Goal: Task Accomplishment & Management: Use online tool/utility

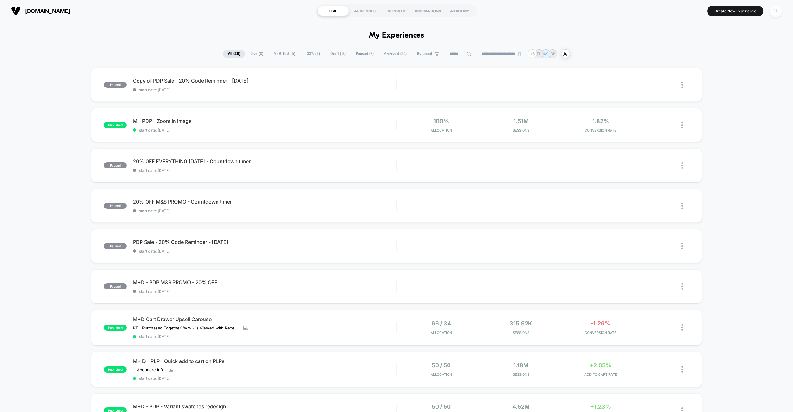
click at [775, 12] on div "OH" at bounding box center [776, 11] width 12 height 12
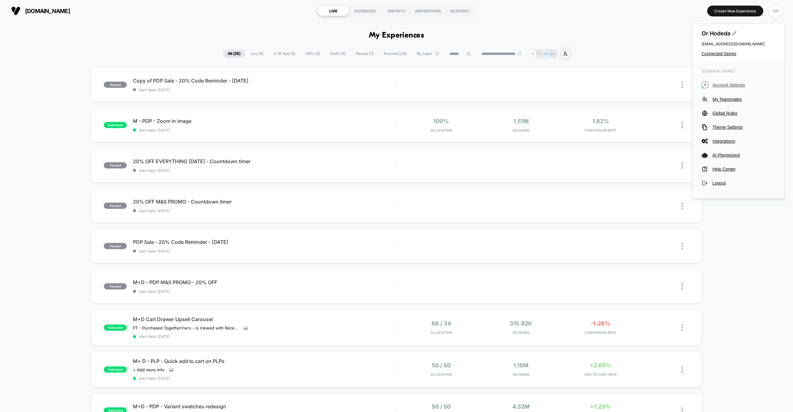
click at [731, 85] on span "Account Settings" at bounding box center [744, 84] width 63 height 5
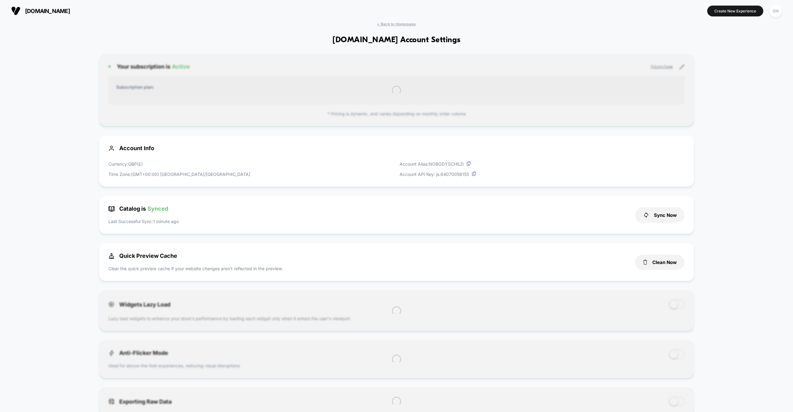
scroll to position [84, 0]
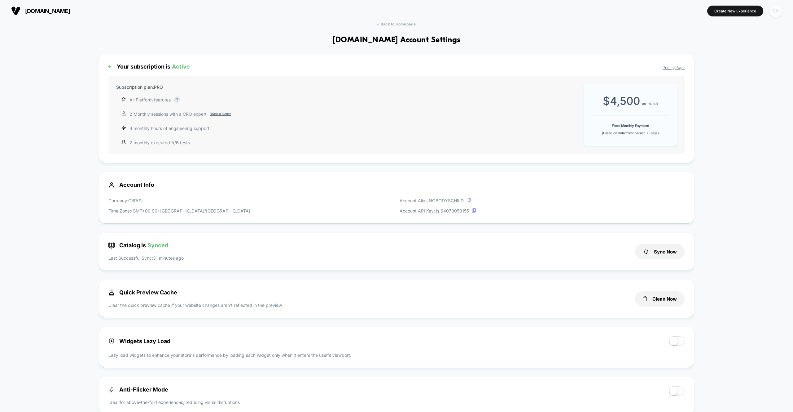
click at [779, 10] on div "OH" at bounding box center [776, 11] width 12 height 12
click at [719, 115] on span "Global Rules" at bounding box center [744, 113] width 63 height 5
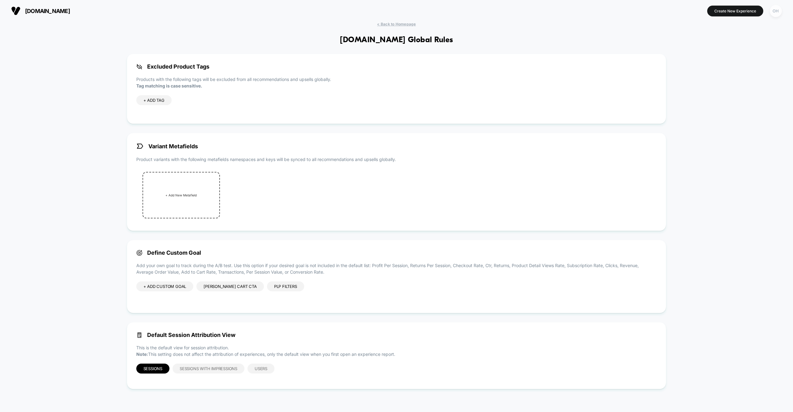
click at [775, 12] on div "OH" at bounding box center [776, 11] width 12 height 12
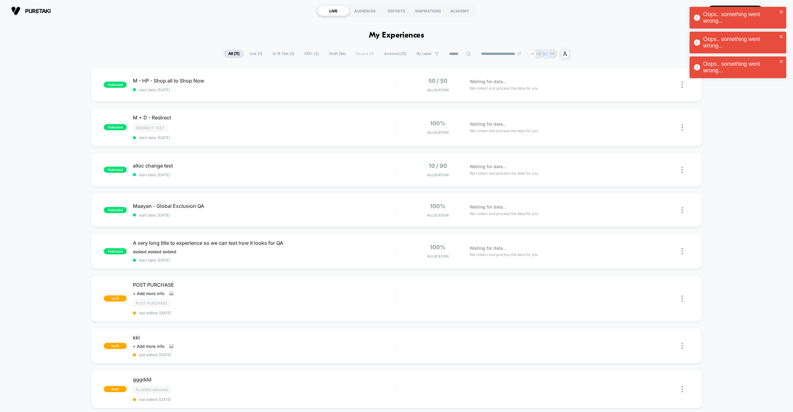
click at [232, 2] on div "puretaki https://puretaki.myshopify.com LIVE AUDIENCES REPORTS INSPIRATIONS ACA…" at bounding box center [396, 11] width 793 height 22
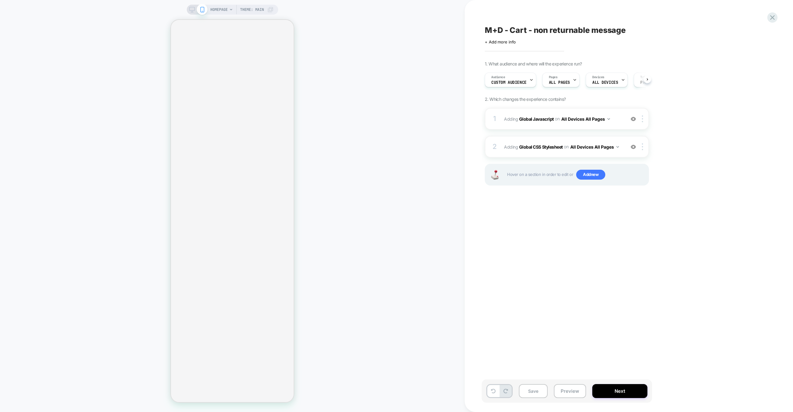
scroll to position [0, 0]
click at [617, 118] on span "Adding Global Javascript on All Devices All Pages" at bounding box center [563, 118] width 118 height 9
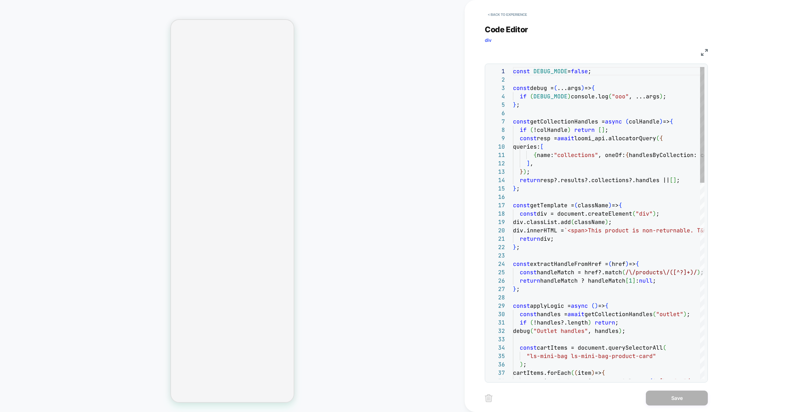
select select "**"
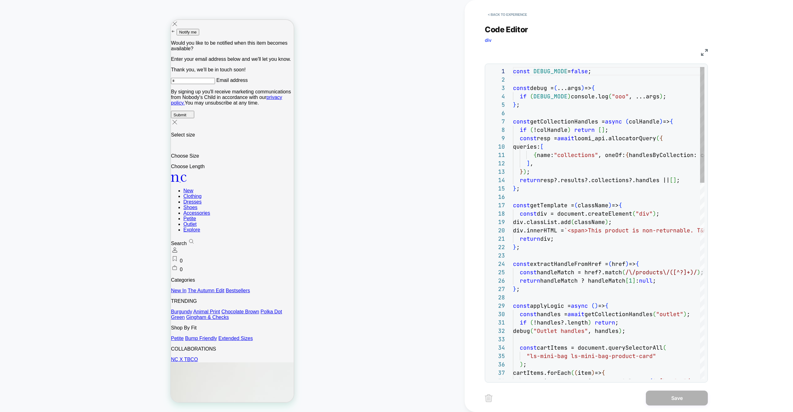
scroll to position [50, 107]
type textarea "**********"
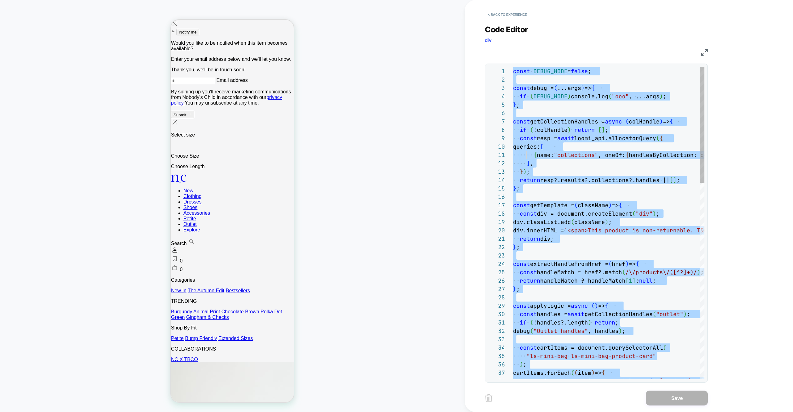
scroll to position [0, 0]
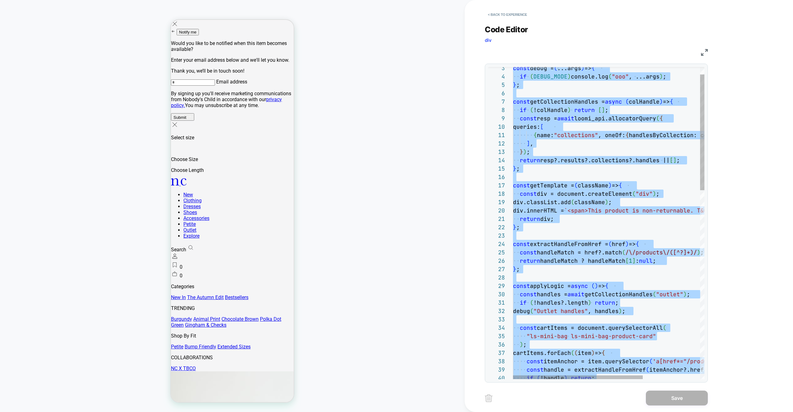
drag, startPoint x: 628, startPoint y: 149, endPoint x: 629, endPoint y: 152, distance: 3.7
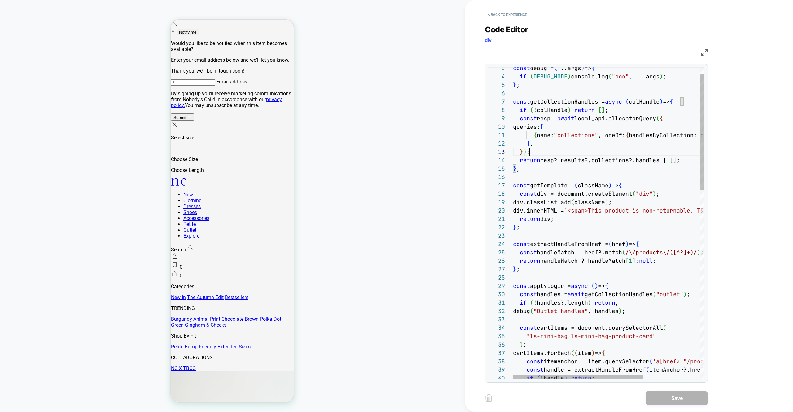
type textarea "**********"
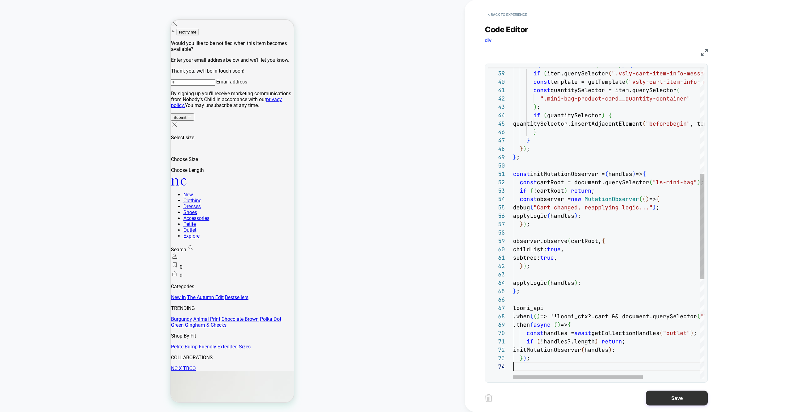
scroll to position [25, 0]
click at [663, 396] on button "Save" at bounding box center [677, 397] width 62 height 15
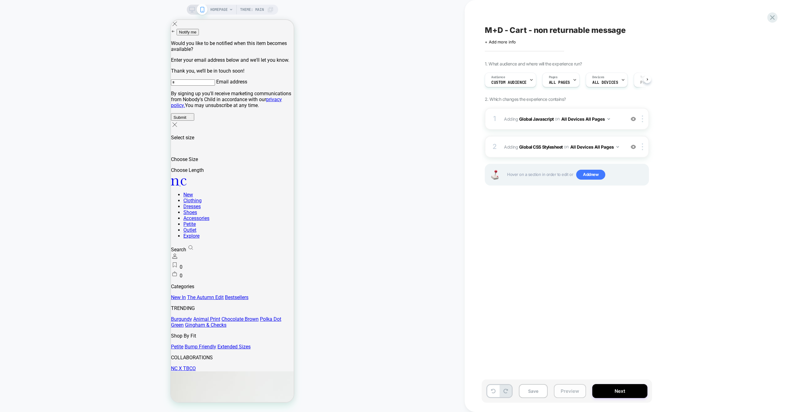
scroll to position [0, 0]
drag, startPoint x: 563, startPoint y: 393, endPoint x: 565, endPoint y: 386, distance: 7.3
click at [563, 393] on button "Preview" at bounding box center [570, 391] width 32 height 14
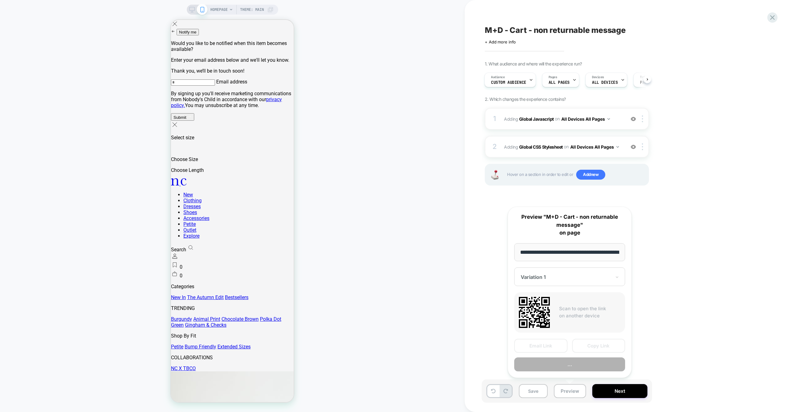
scroll to position [0, 29]
click at [569, 368] on button "Preview" at bounding box center [569, 364] width 111 height 14
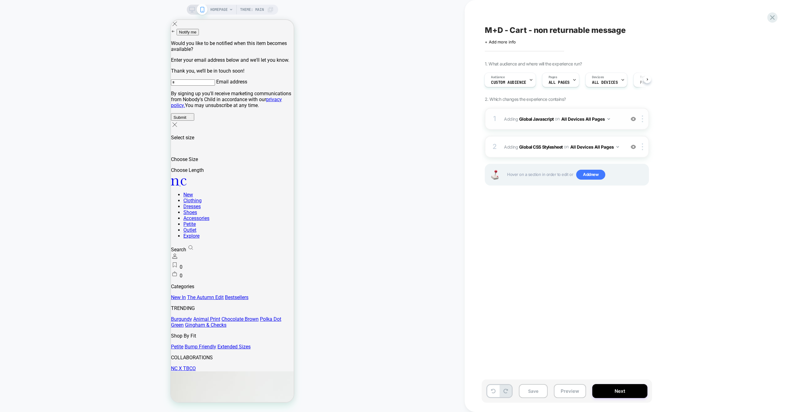
click at [624, 124] on div "1 Adding Global Javascript on All Devices All Pages Add Before Add After Target…" at bounding box center [567, 119] width 164 height 22
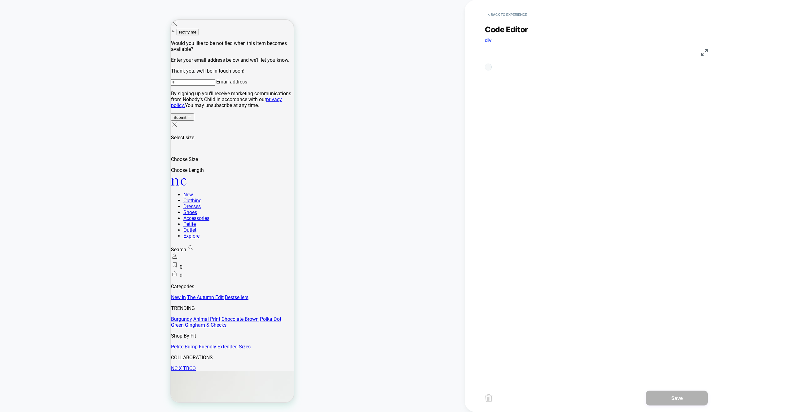
scroll to position [33, 7]
click at [624, 106] on div "const DEBUG_MODE = true;" at bounding box center [609, 376] width 192 height 619
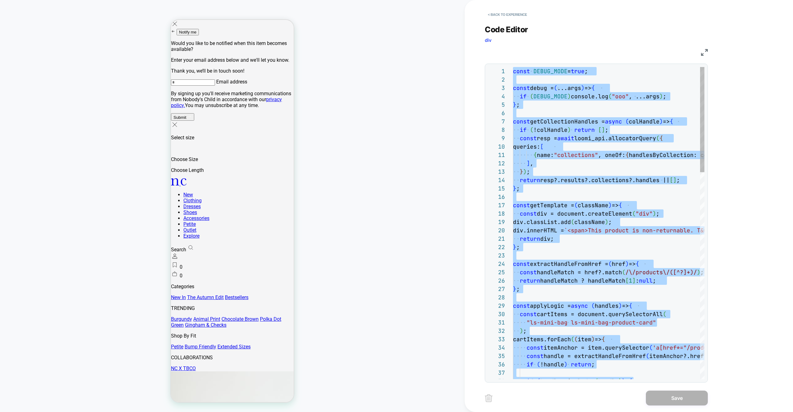
type textarea "**********"
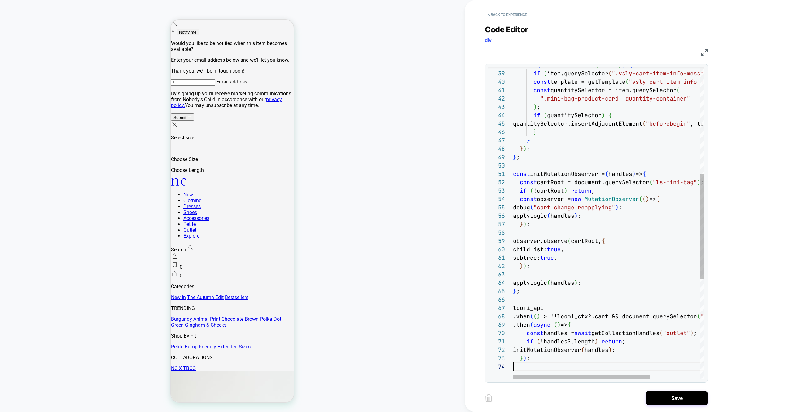
drag, startPoint x: 636, startPoint y: 402, endPoint x: 640, endPoint y: 401, distance: 3.8
click at [636, 402] on div "Save" at bounding box center [596, 397] width 223 height 15
click at [659, 400] on button "Save" at bounding box center [677, 397] width 62 height 15
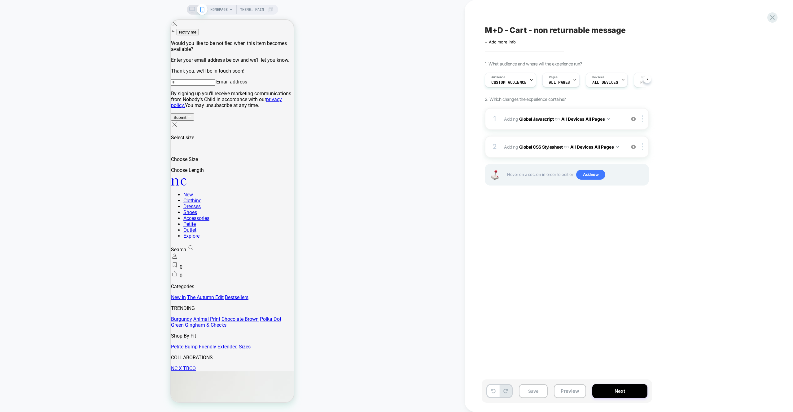
click at [572, 390] on button "Preview" at bounding box center [570, 391] width 32 height 14
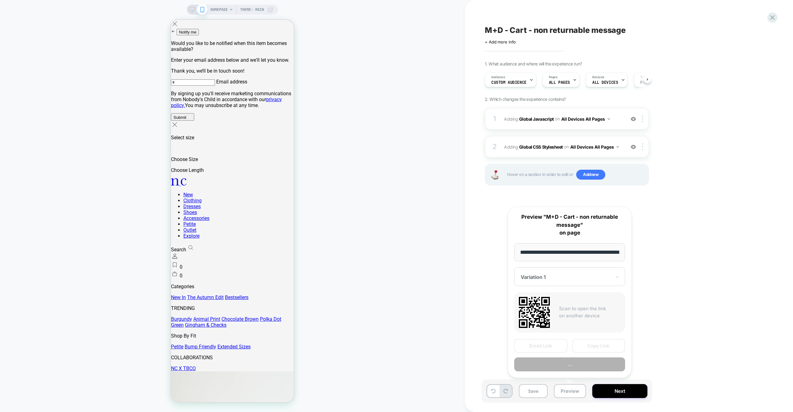
scroll to position [0, 29]
click at [574, 366] on button "Preview" at bounding box center [569, 364] width 111 height 14
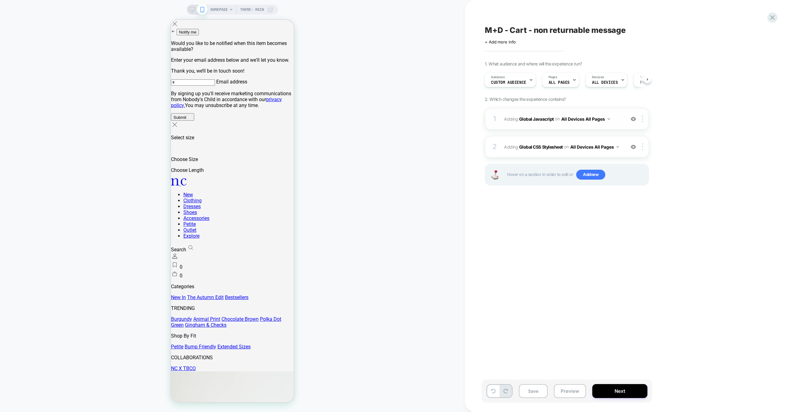
click at [620, 124] on div "1 Adding Global Javascript on All Devices All Pages Add Before Add After Target…" at bounding box center [567, 119] width 164 height 22
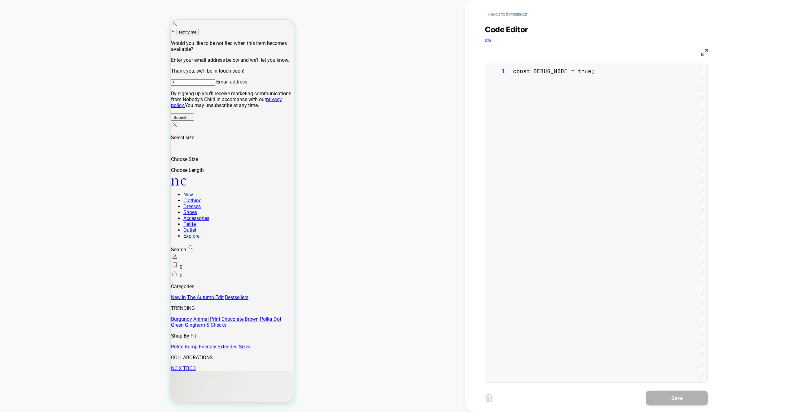
click at [631, 110] on div "const DEBUG_MODE = true;" at bounding box center [609, 376] width 192 height 619
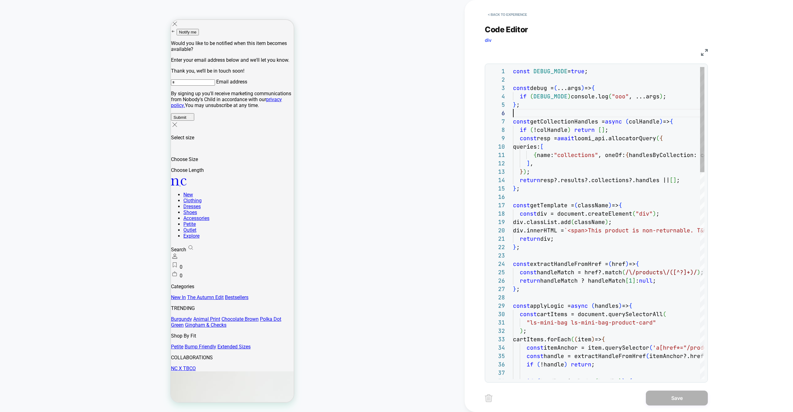
type textarea "**********"
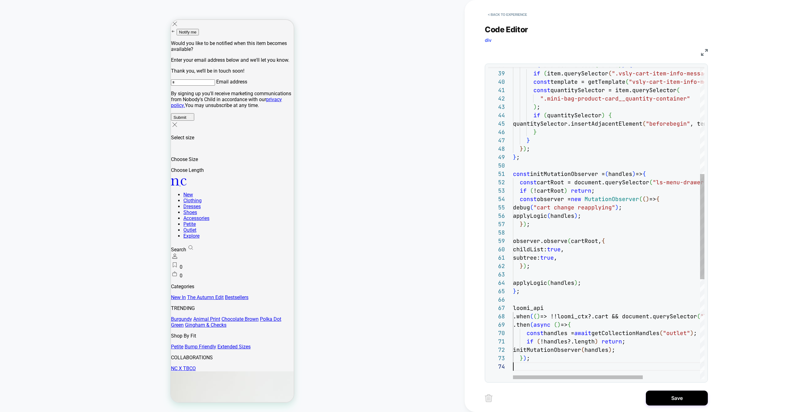
scroll to position [25, 0]
click at [644, 399] on div "Save" at bounding box center [596, 397] width 223 height 15
click at [652, 399] on button "Save" at bounding box center [677, 397] width 62 height 15
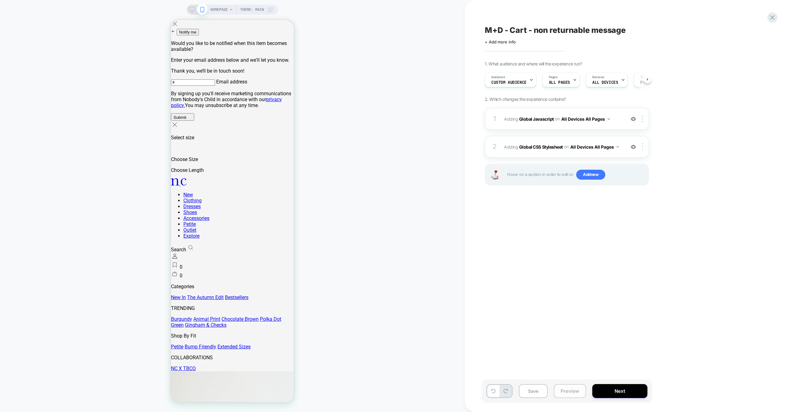
click at [582, 394] on button "Preview" at bounding box center [570, 391] width 32 height 14
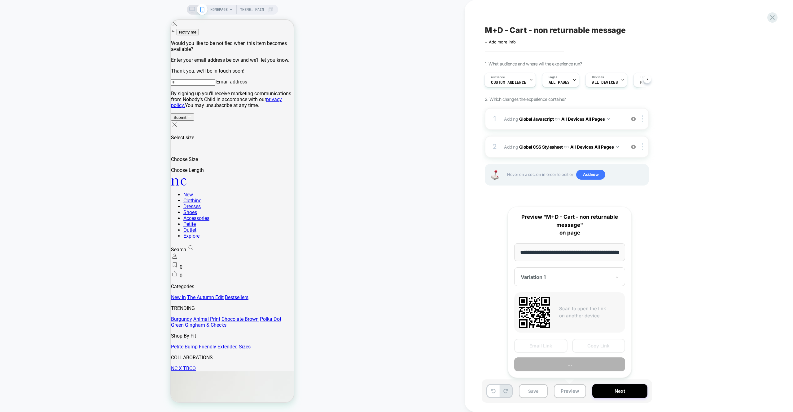
scroll to position [0, 29]
click at [577, 363] on button "Preview" at bounding box center [569, 364] width 111 height 14
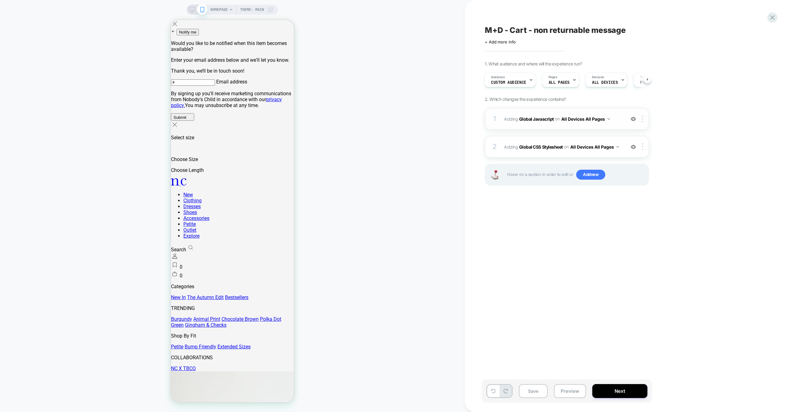
click at [615, 124] on div "1 Adding Global Javascript on All Devices All Pages Add Before Add After Target…" at bounding box center [567, 119] width 164 height 22
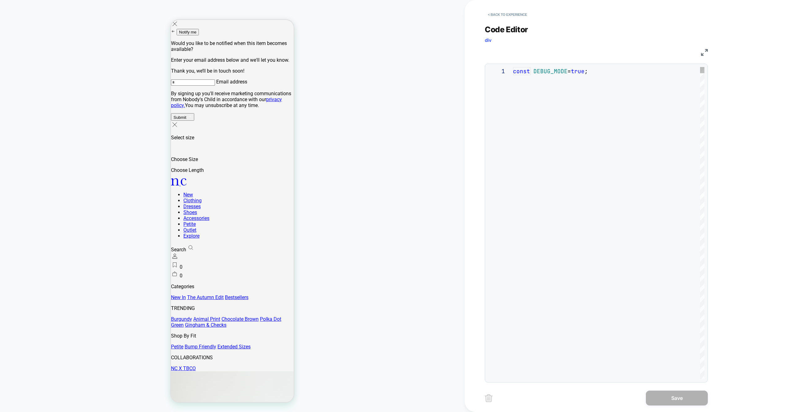
scroll to position [50, 110]
click at [624, 117] on div "const DEBUG_MODE = true ;" at bounding box center [609, 376] width 192 height 619
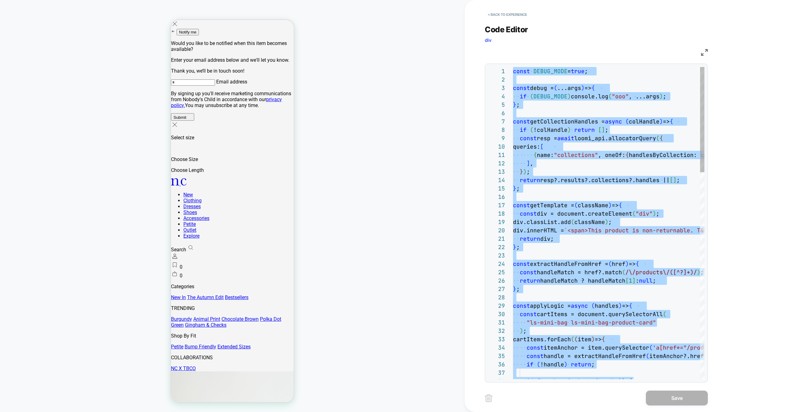
type textarea "**********"
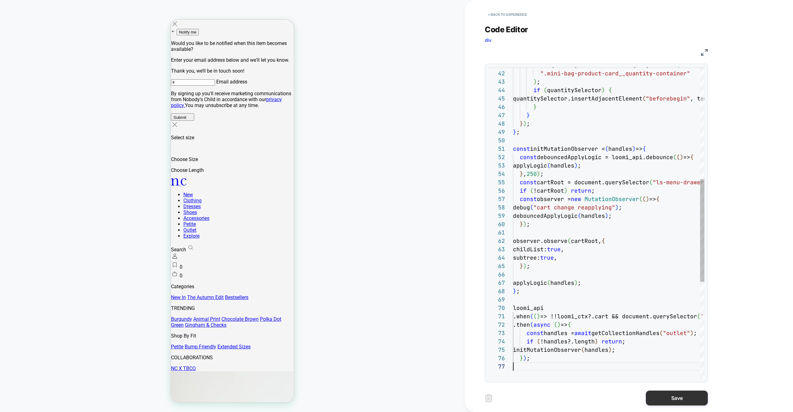
click at [678, 401] on button "Save" at bounding box center [677, 397] width 62 height 15
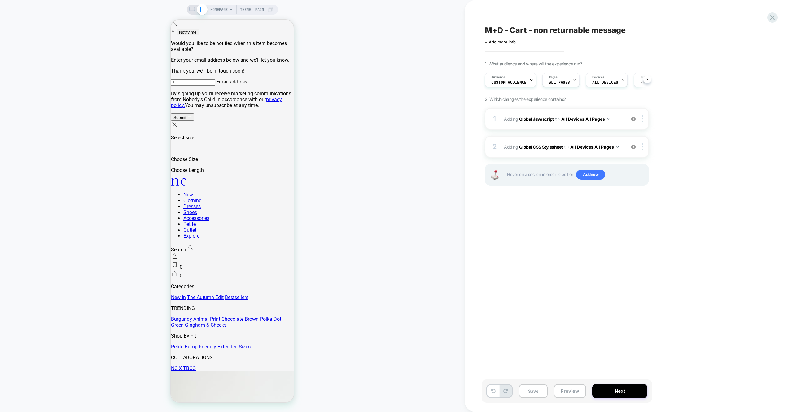
click at [583, 391] on button "Preview" at bounding box center [570, 391] width 32 height 14
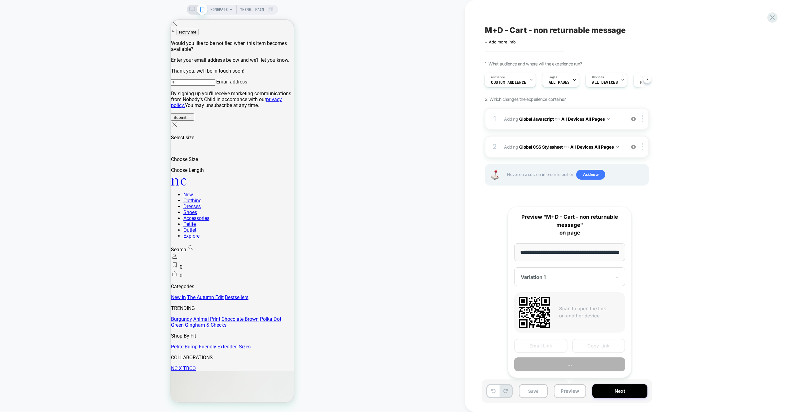
scroll to position [0, 29]
click at [578, 364] on button "Preview" at bounding box center [569, 364] width 111 height 14
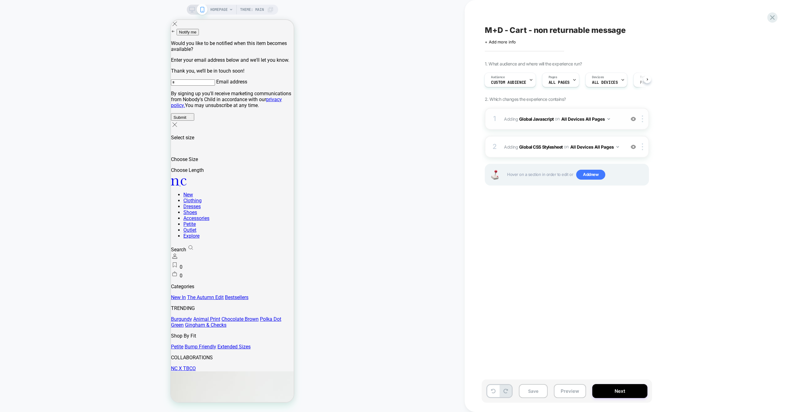
click at [620, 120] on span "Adding Global Javascript on All Devices All Pages" at bounding box center [563, 118] width 118 height 9
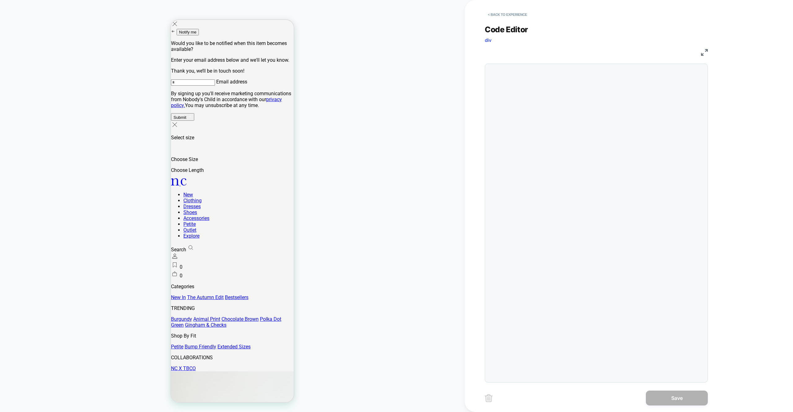
scroll to position [84, 0]
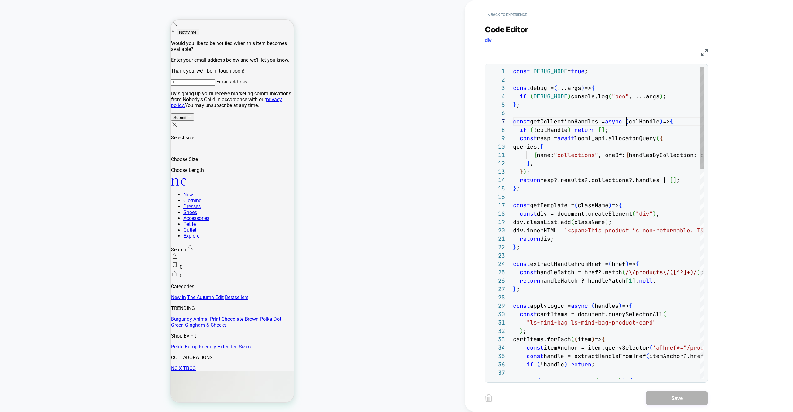
click at [622, 119] on span "async" at bounding box center [613, 121] width 17 height 7
type textarea "**********"
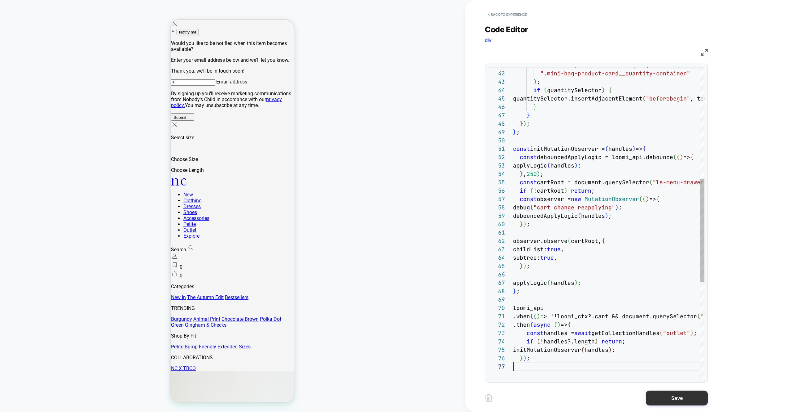
scroll to position [50, 0]
click at [658, 399] on button "Save" at bounding box center [677, 397] width 62 height 15
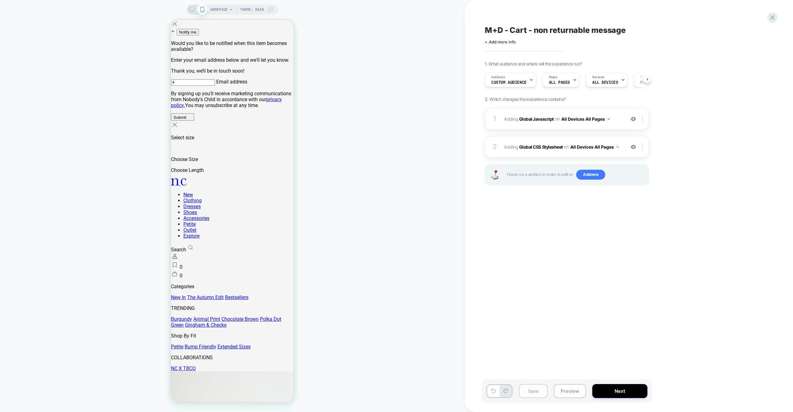
scroll to position [0, 0]
click at [535, 393] on button "Save" at bounding box center [533, 391] width 29 height 14
click at [619, 118] on span "Adding Global Javascript on All Devices All Pages" at bounding box center [563, 118] width 118 height 9
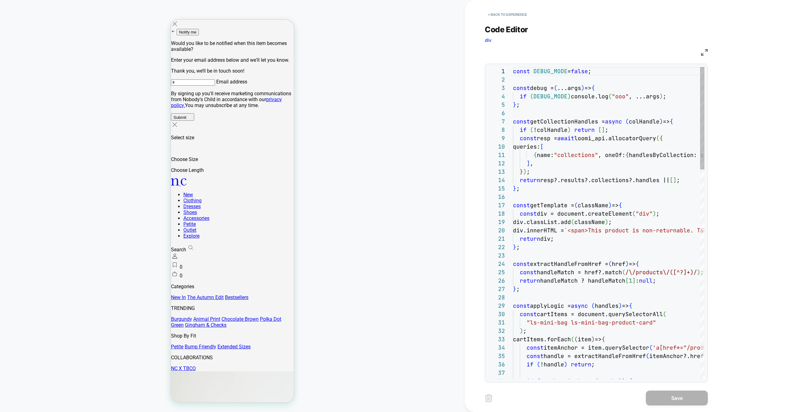
scroll to position [84, 0]
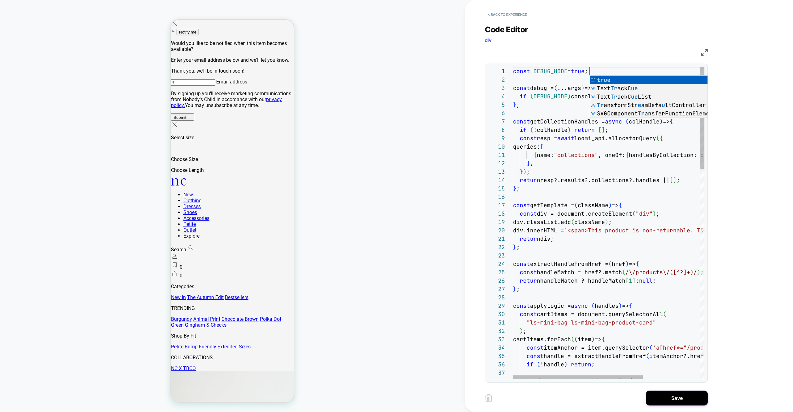
scroll to position [0, 77]
type textarea "**********"
click at [689, 401] on button "Save" at bounding box center [677, 397] width 62 height 15
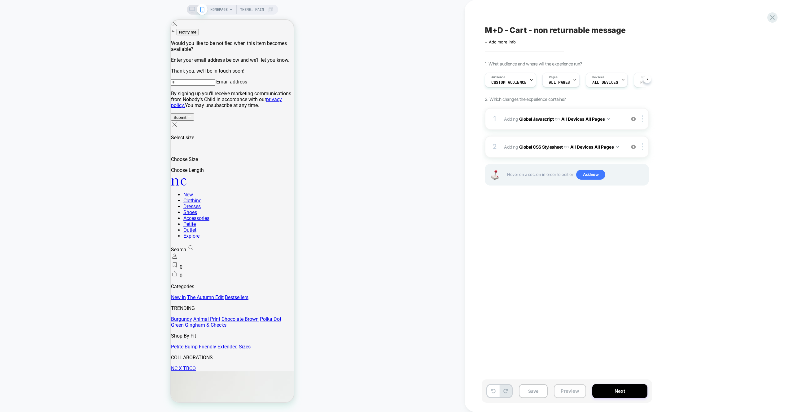
drag, startPoint x: 564, startPoint y: 394, endPoint x: 566, endPoint y: 387, distance: 6.7
click at [564, 394] on button "Preview" at bounding box center [570, 391] width 32 height 14
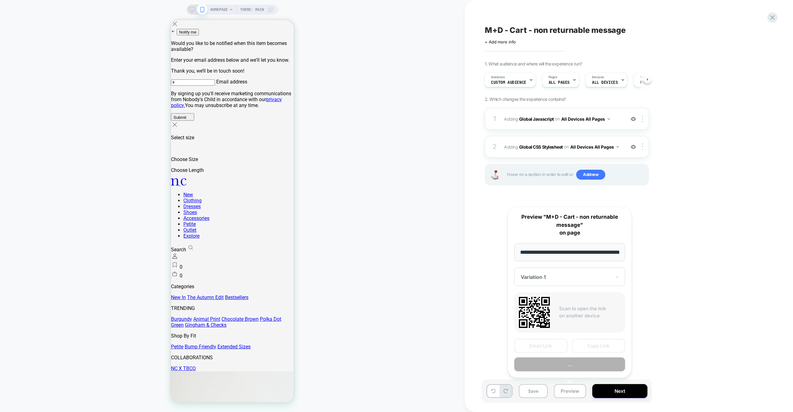
scroll to position [0, 29]
click at [565, 365] on button "Preview" at bounding box center [569, 364] width 111 height 14
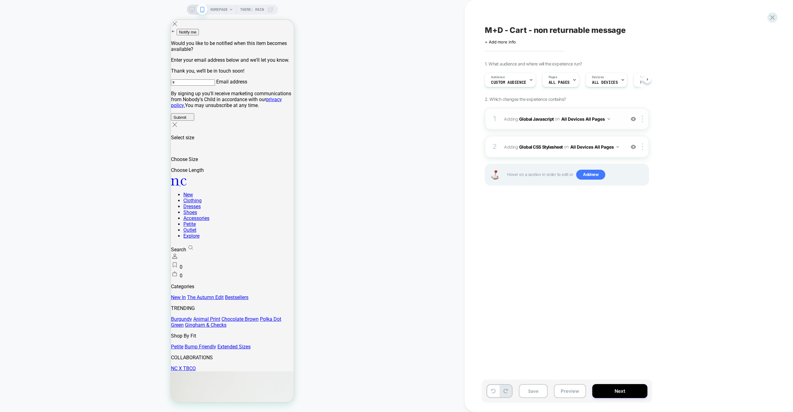
click at [614, 116] on span "Adding Global Javascript on All Devices All Pages" at bounding box center [563, 118] width 118 height 9
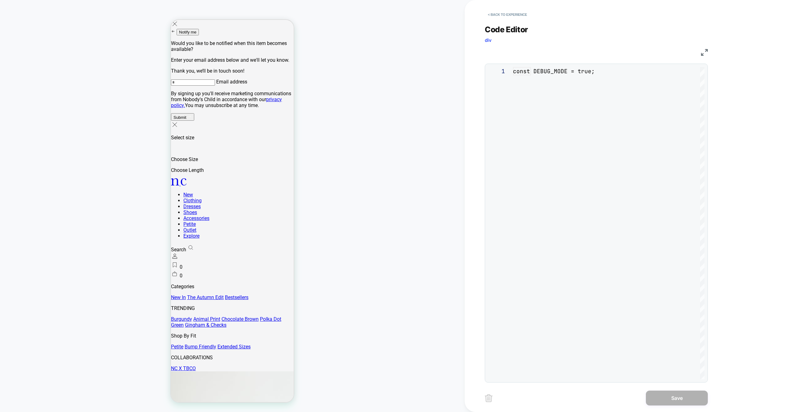
scroll to position [84, 0]
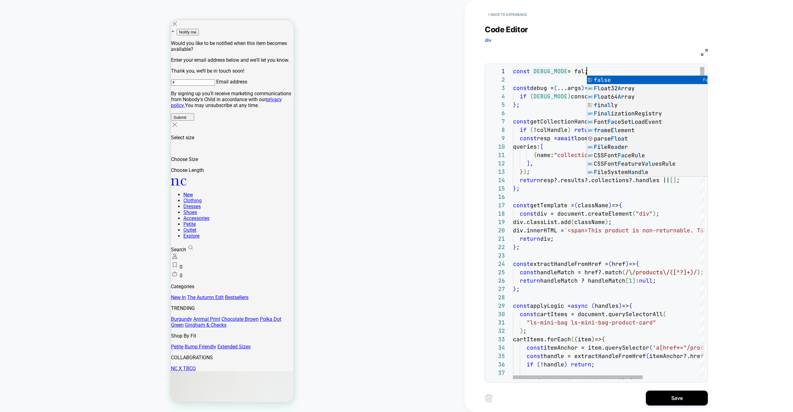
scroll to position [0, 80]
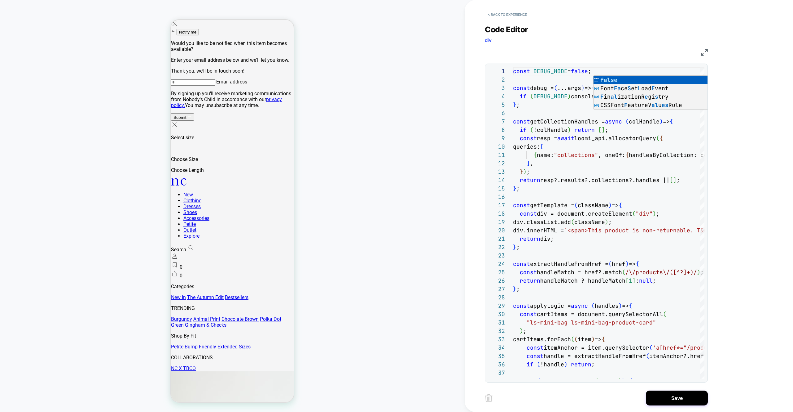
type textarea "**********"
click at [714, 401] on div "< Back to experience Code Editor div JS 1 2 3 4 5 6 7 8 9 10 11 12 13 14 15 16 …" at bounding box center [601, 206] width 232 height 412
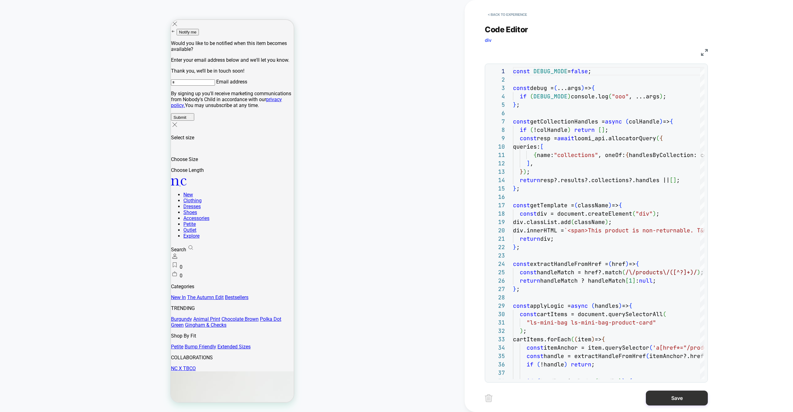
click at [685, 397] on button "Save" at bounding box center [677, 397] width 62 height 15
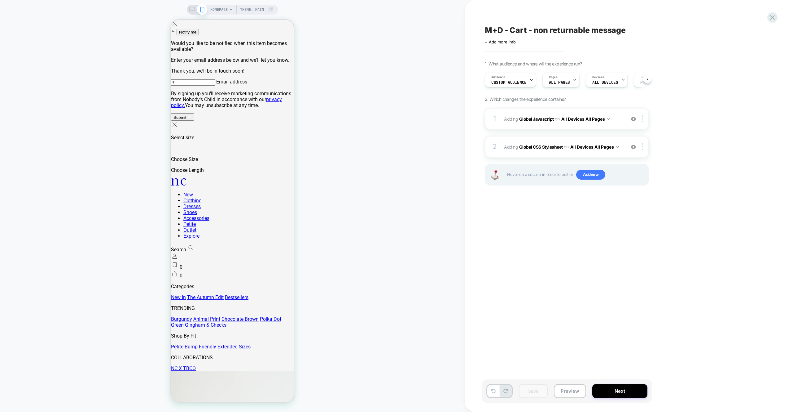
scroll to position [0, 0]
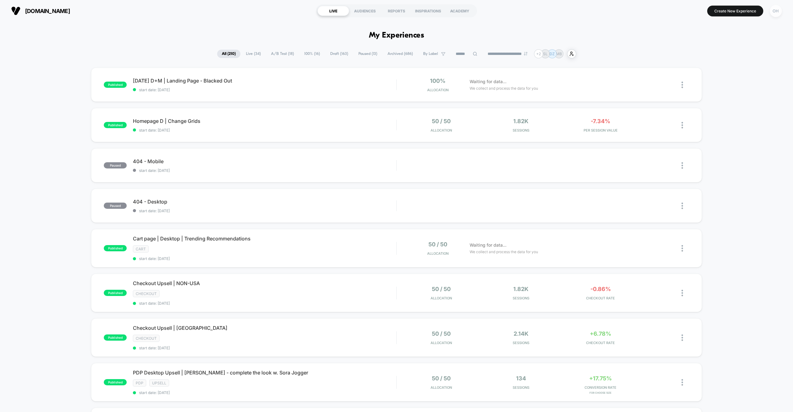
click at [779, 10] on div "OH" at bounding box center [776, 11] width 12 height 12
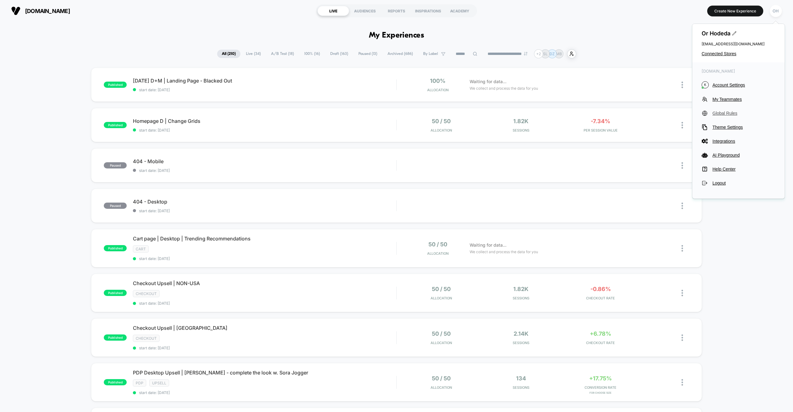
click at [733, 114] on span "Global Rules" at bounding box center [744, 113] width 63 height 5
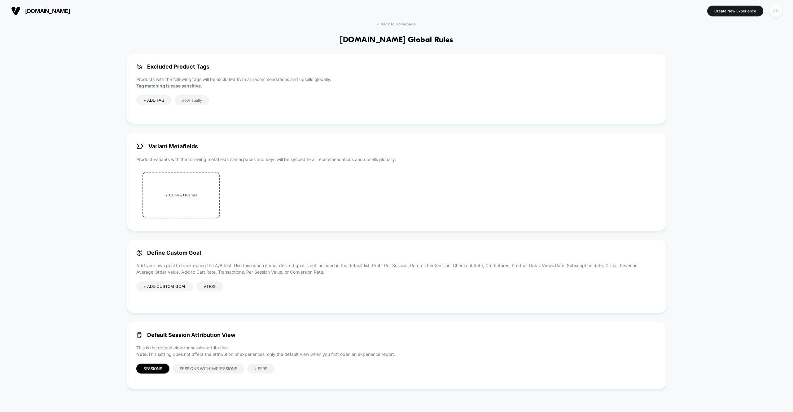
click at [333, 41] on div "< Back to Homepage kidoriman.com Global Rules Excluded Product Tags Products wi…" at bounding box center [396, 214] width 793 height 384
